Goal: Information Seeking & Learning: Learn about a topic

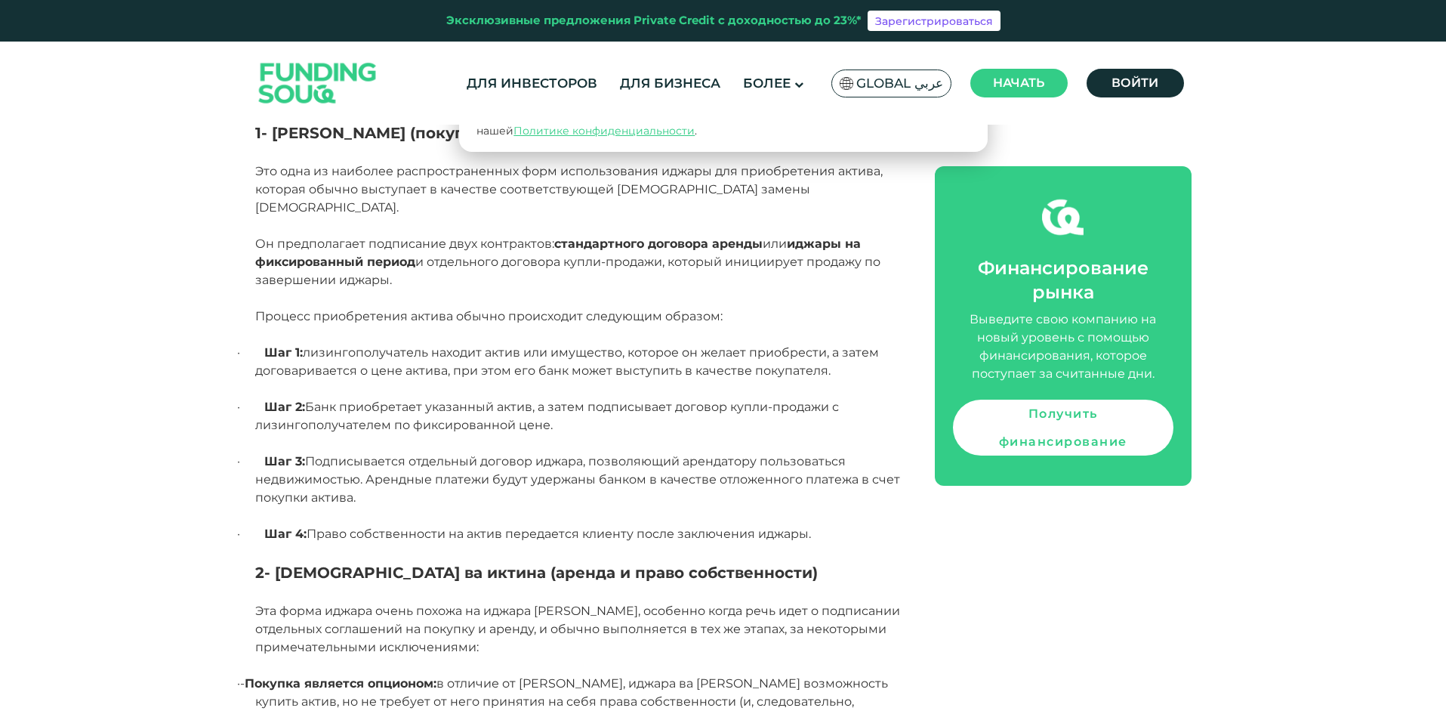
scroll to position [1268, 0]
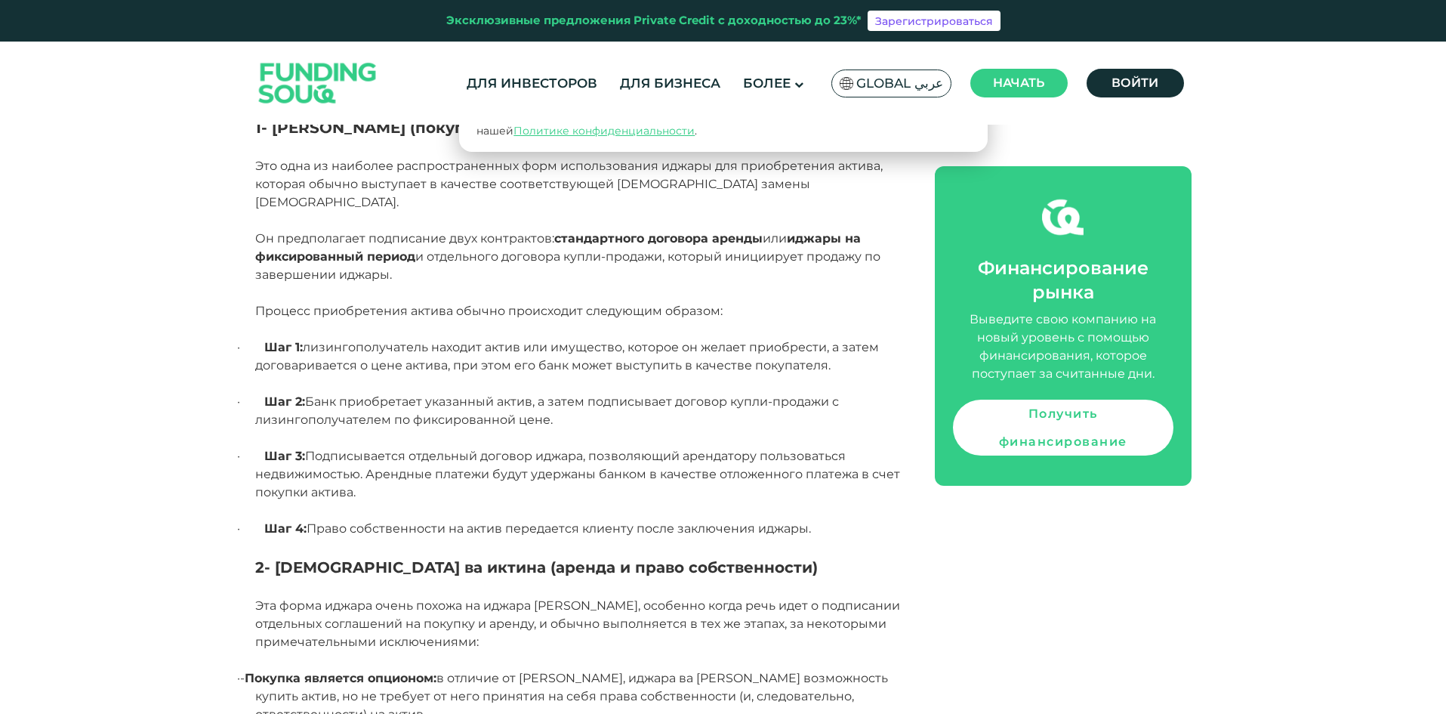
drag, startPoint x: 367, startPoint y: 474, endPoint x: 261, endPoint y: 292, distance: 210.9
click at [261, 292] on div "Важнейшим компонентом договора иджара является то, что арендодатель сохраняет п…" at bounding box center [578, 630] width 646 height 1807
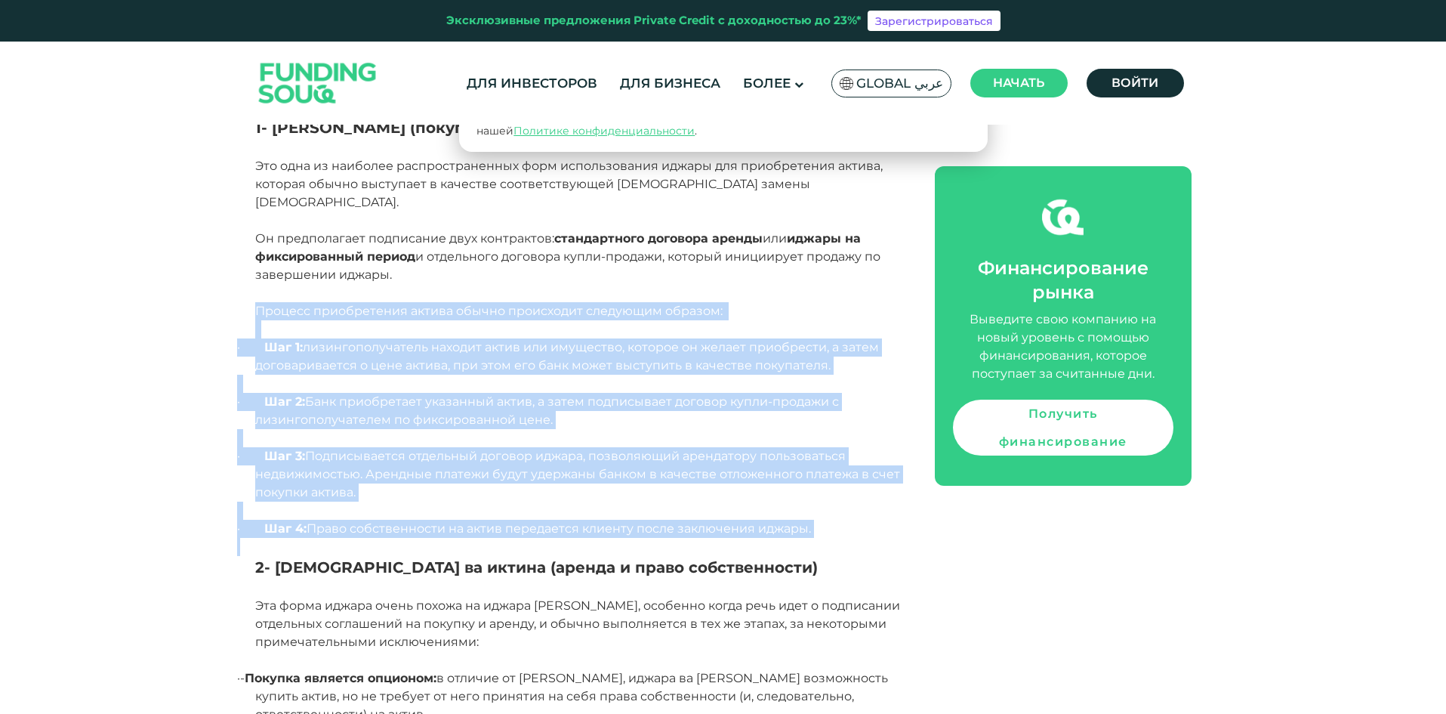
drag, startPoint x: 251, startPoint y: 289, endPoint x: 840, endPoint y: 520, distance: 632.8
click at [840, 520] on div "Дом Блог Финансирование бизнеса 1" at bounding box center [723, 598] width 1446 height 3461
copy div "Loremip dolorsitamet consec adipis elitseddoe temporinc utlabor: · Etd 6: magna…"
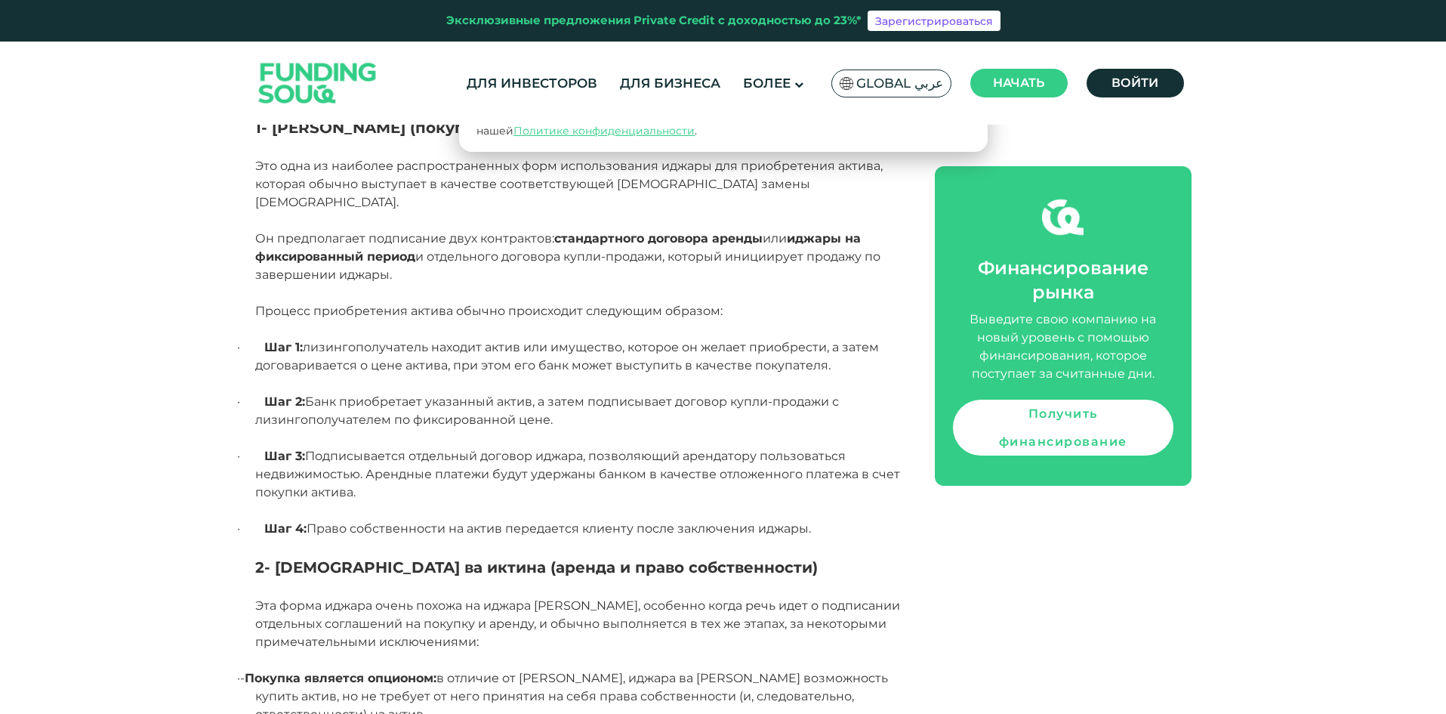
click at [557, 558] on font "2- [DEMOGRAPHIC_DATA] ва иктина (аренда и право собственности)" at bounding box center [536, 567] width 563 height 18
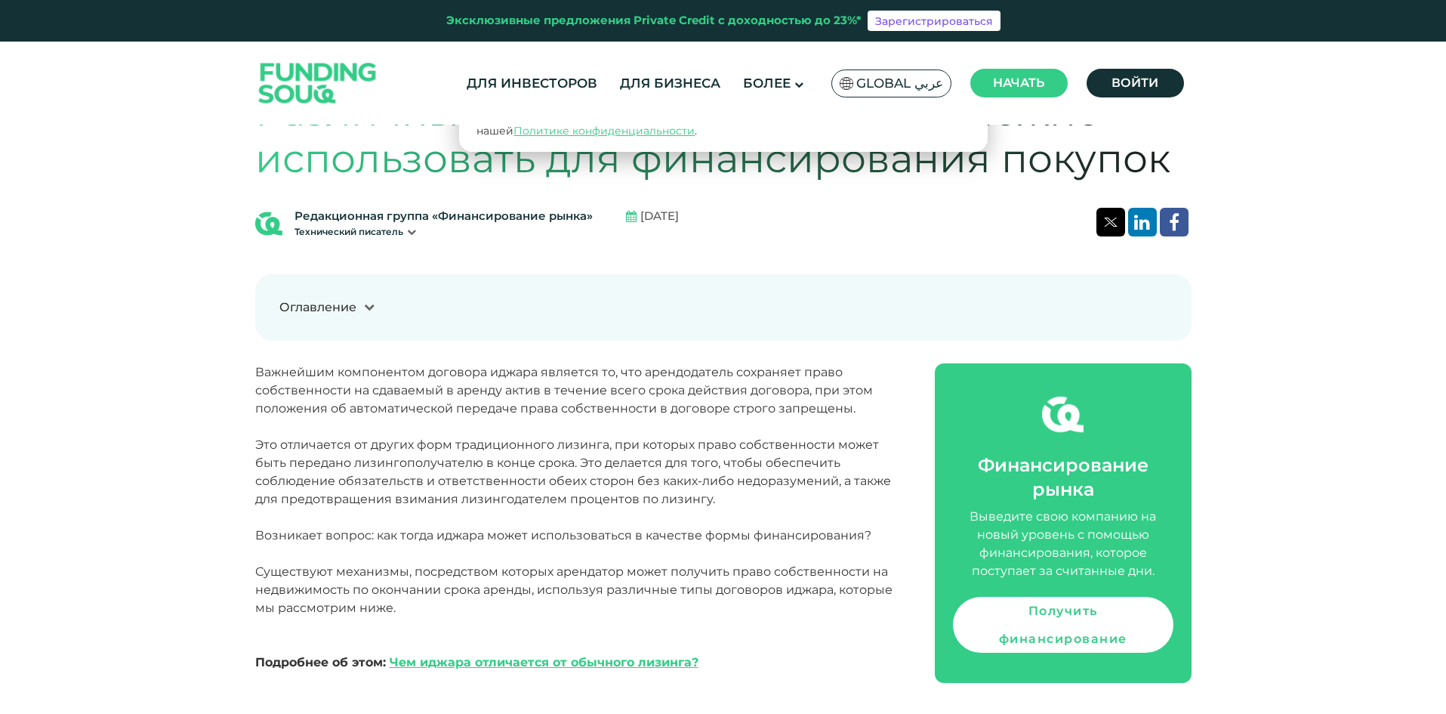
scroll to position [622, 0]
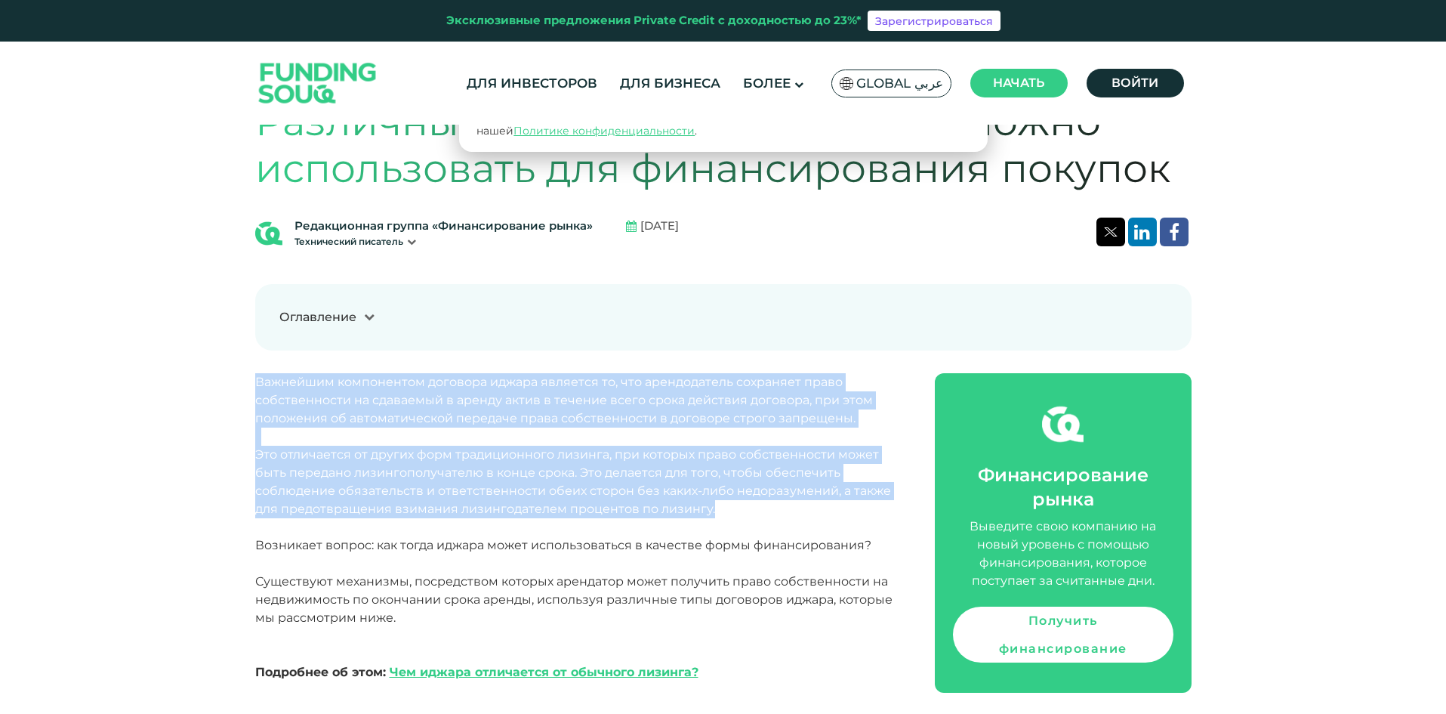
drag, startPoint x: 252, startPoint y: 378, endPoint x: 748, endPoint y: 508, distance: 512.9
copy div "Loremipsu dolorsitame consecte adipis elitsedd ei, tem incididuntut laboreetd m…"
